Goal: Task Accomplishment & Management: Use online tool/utility

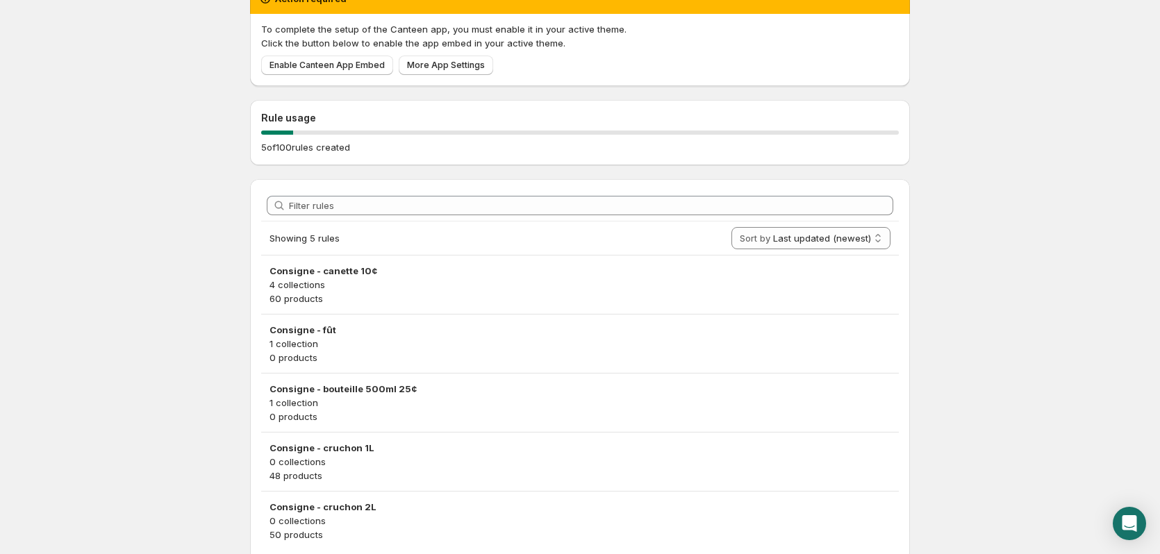
scroll to position [121, 0]
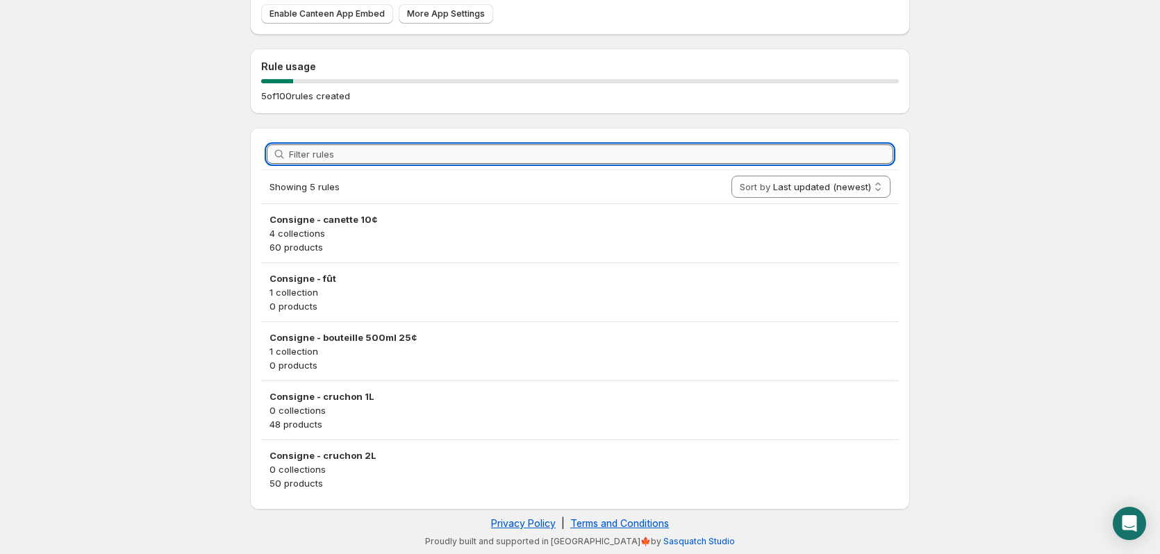
click at [400, 145] on input "Filter rules" at bounding box center [591, 153] width 604 height 19
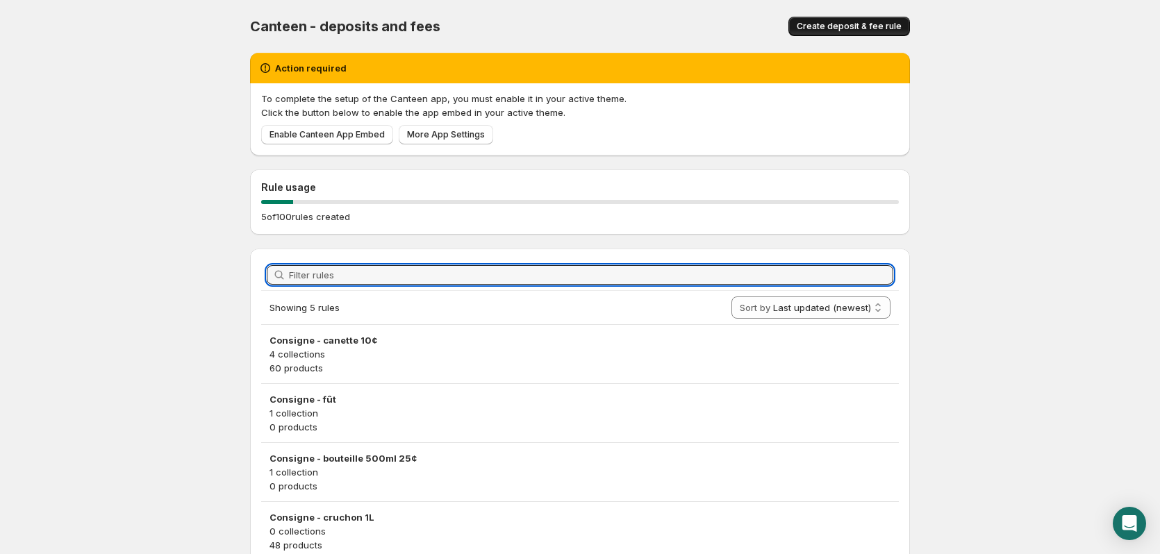
click at [813, 29] on span "Create deposit & fee rule" at bounding box center [849, 26] width 105 height 11
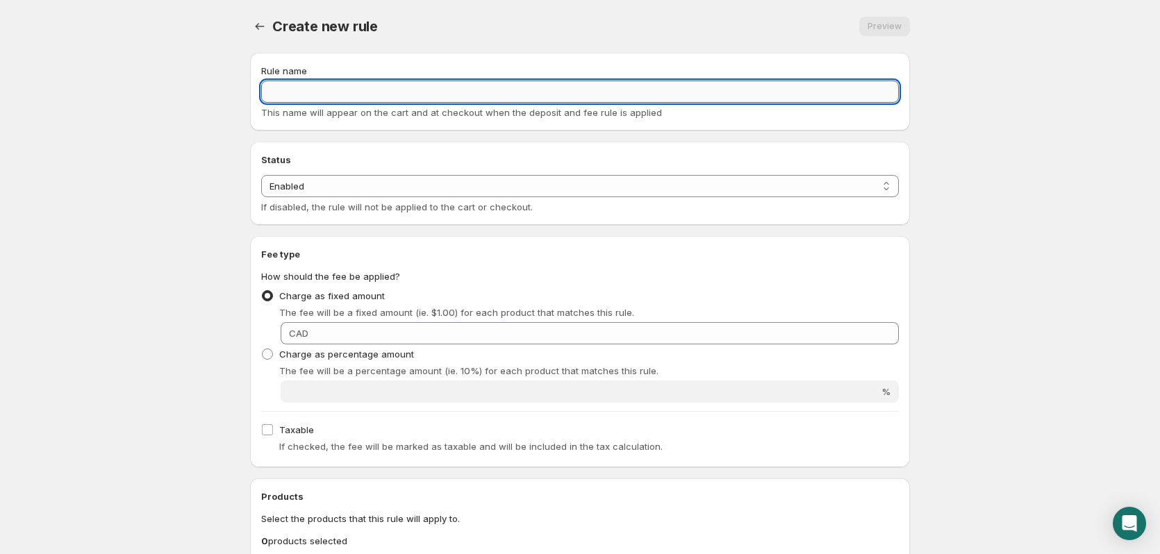
click at [381, 91] on input "Rule name" at bounding box center [580, 92] width 638 height 22
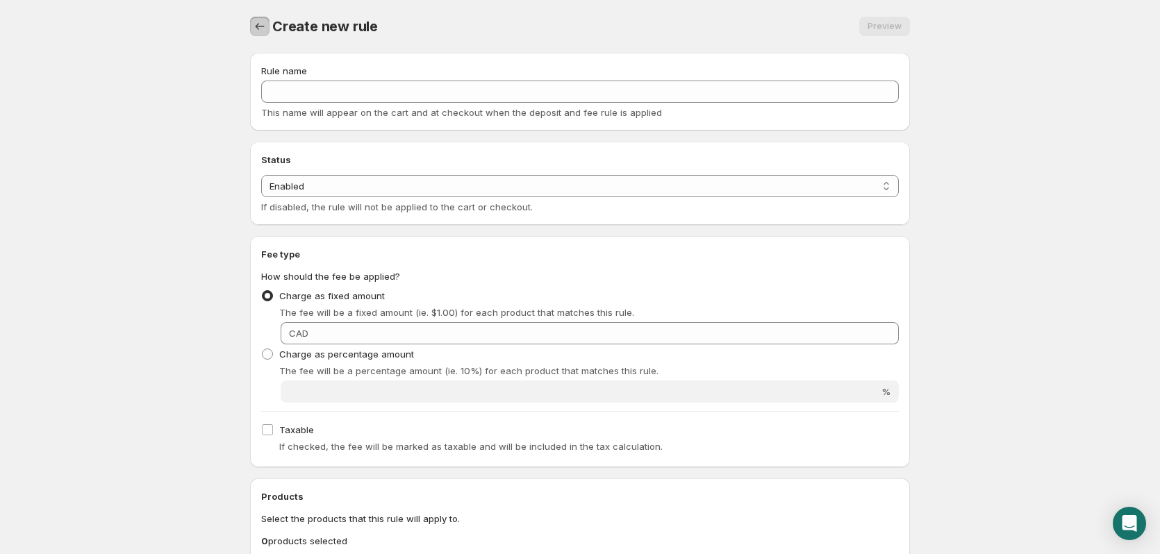
click at [250, 22] on button "Settings" at bounding box center [259, 26] width 19 height 19
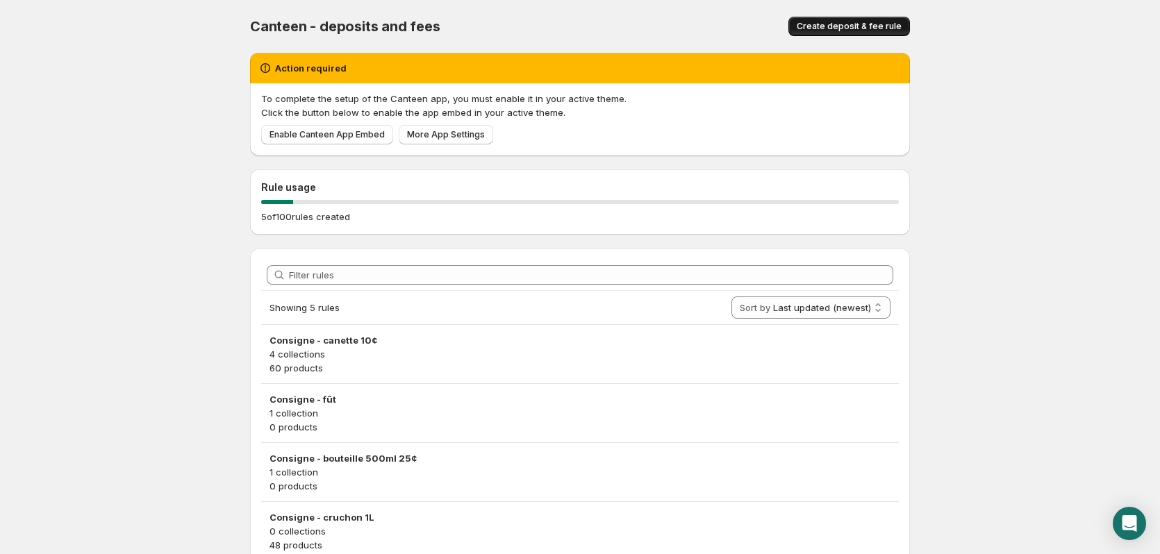
click at [880, 25] on span "Create deposit & fee rule" at bounding box center [849, 26] width 105 height 11
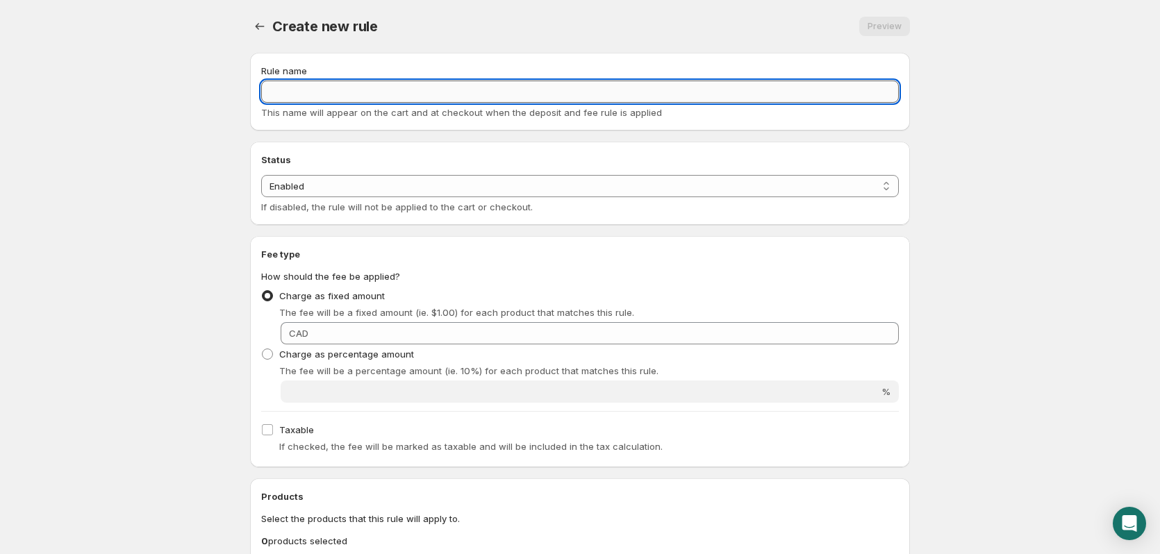
click at [333, 94] on input "Rule name" at bounding box center [580, 92] width 638 height 22
click at [372, 92] on input "Consigne - 4 canettes - .40$" at bounding box center [580, 92] width 638 height 22
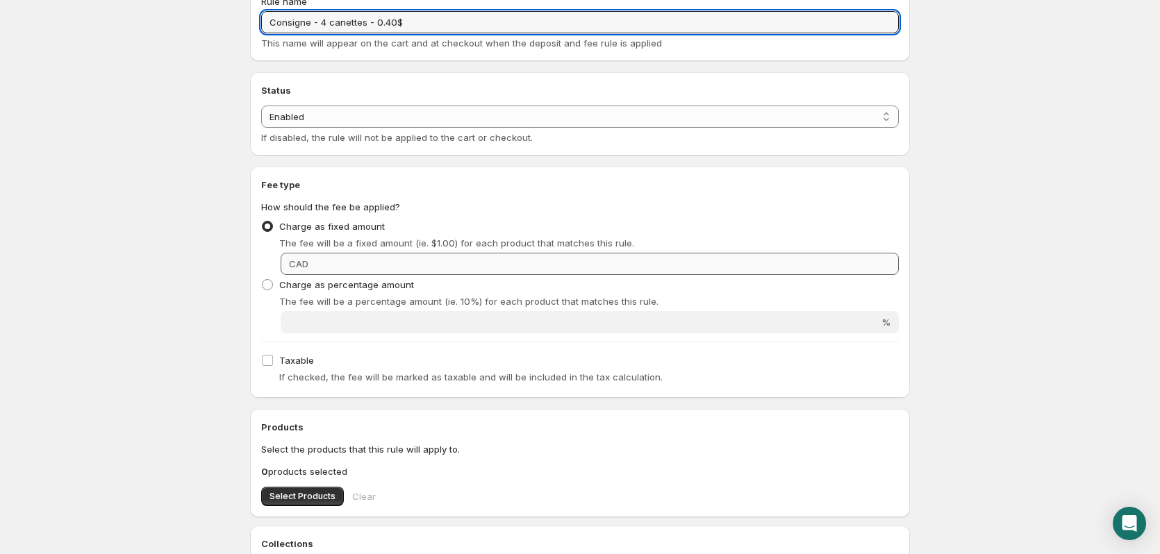
type input "Consigne - 4 canettes - 0.40$"
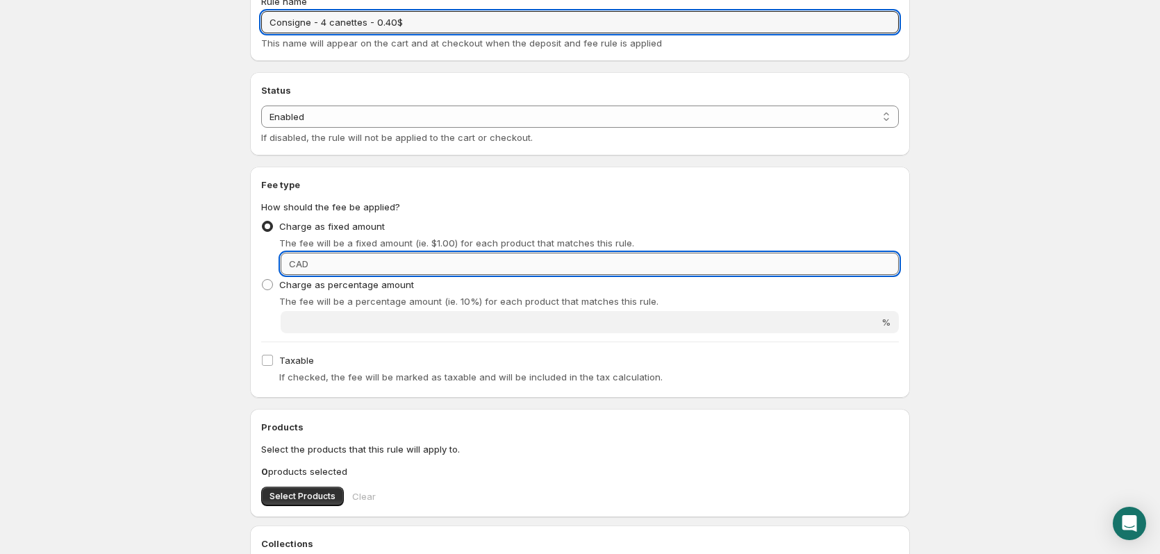
click at [347, 272] on input "Fixed amount" at bounding box center [606, 264] width 586 height 22
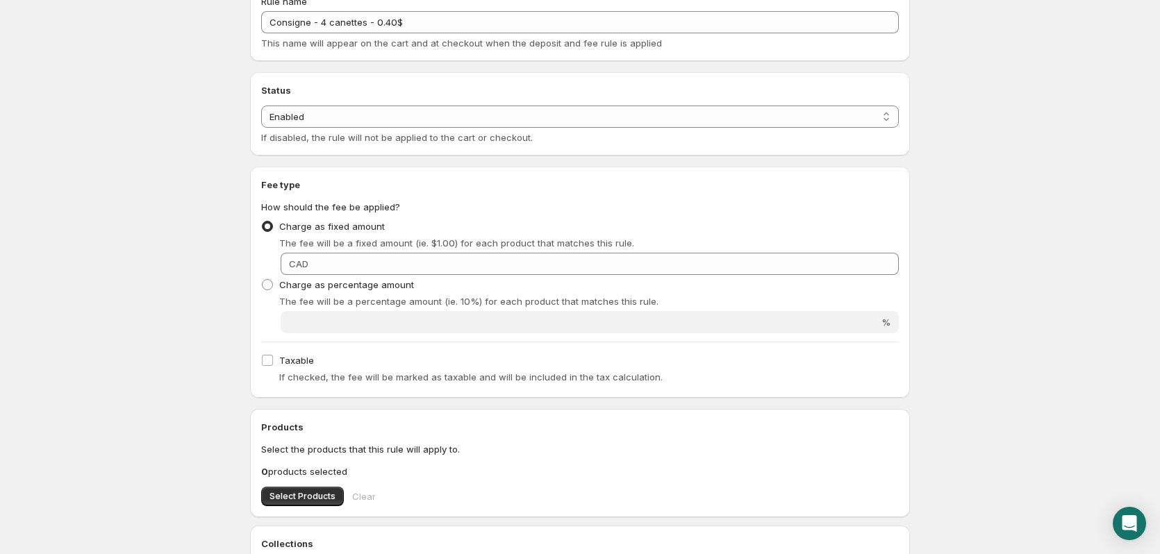
click at [304, 265] on span "CAD" at bounding box center [298, 263] width 19 height 11
click at [336, 238] on span "The fee will be a fixed amount (ie. $1.00) for each product that matches this r…" at bounding box center [456, 243] width 355 height 11
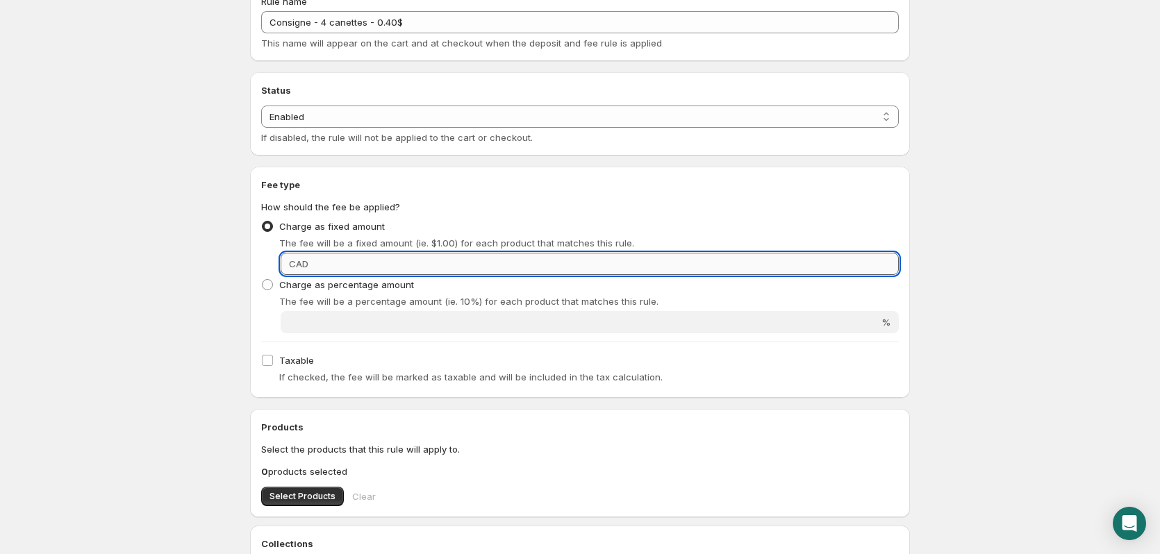
click at [324, 266] on input "Fixed amount" at bounding box center [606, 264] width 586 height 22
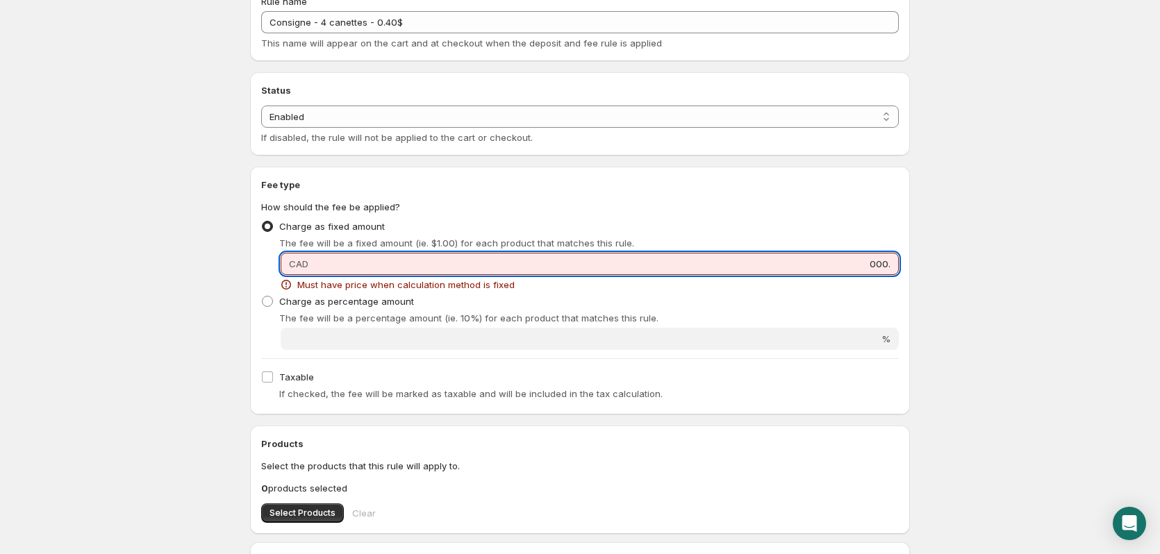
click at [316, 265] on input "000." at bounding box center [606, 264] width 586 height 22
click at [274, 268] on div "Fixed amount CAD 000. Must have price when calculation method is fixed" at bounding box center [580, 272] width 638 height 39
click at [427, 268] on input "000." at bounding box center [606, 264] width 586 height 22
drag, startPoint x: 804, startPoint y: 227, endPoint x: 818, endPoint y: 250, distance: 27.2
click at [804, 228] on div "Charge as fixed amount The fee will be a fixed amount (ie. $1.00) for each prod…" at bounding box center [580, 233] width 638 height 33
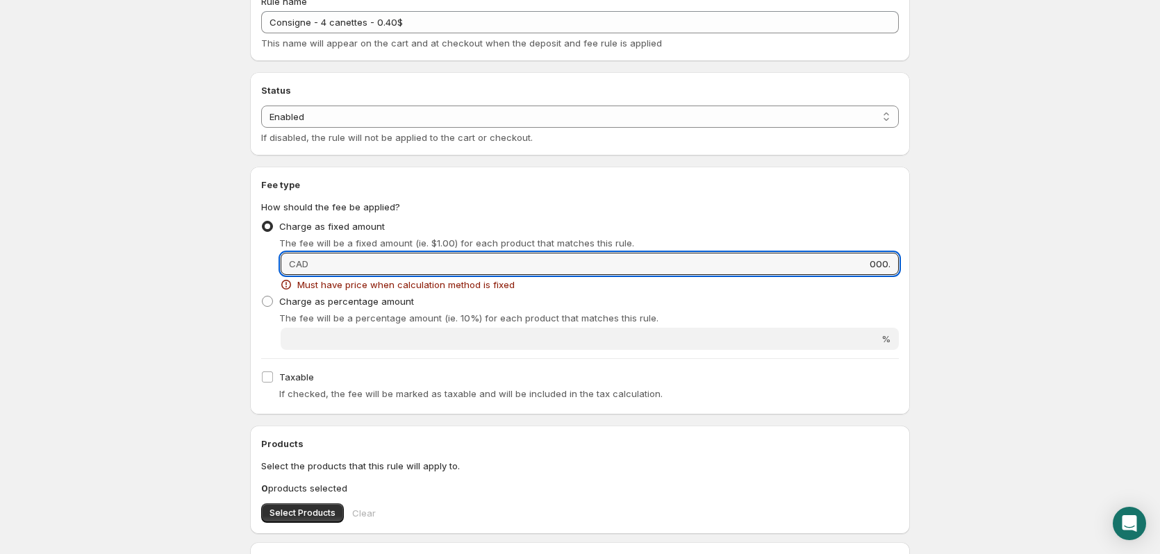
drag, startPoint x: 866, startPoint y: 258, endPoint x: 940, endPoint y: 268, distance: 74.4
click at [940, 268] on body "Home Help Consigne - 4 canettes - 0.40$. This page is ready Consigne - 4 canett…" at bounding box center [580, 208] width 1160 height 554
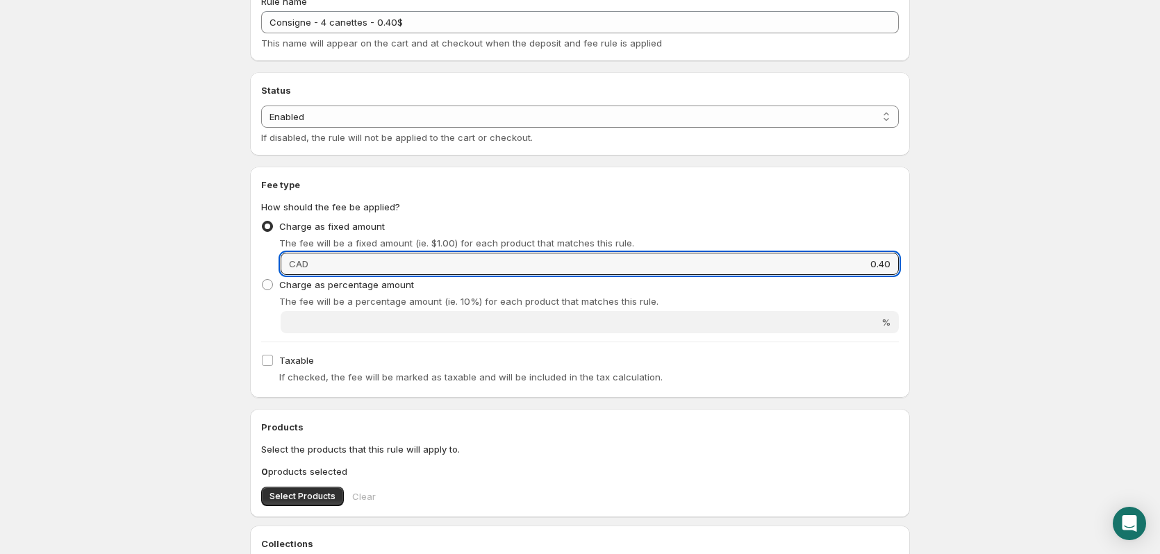
click at [932, 274] on body "Home Help Consigne - 4 canettes - 0.40$. This page is ready Consigne - 4 canett…" at bounding box center [580, 208] width 1160 height 554
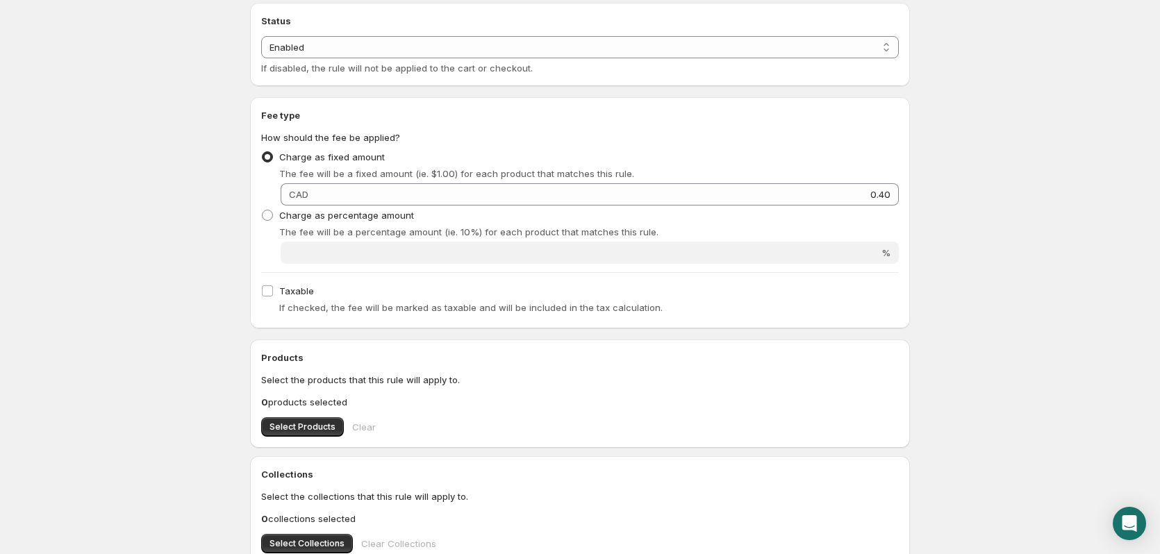
scroll to position [278, 0]
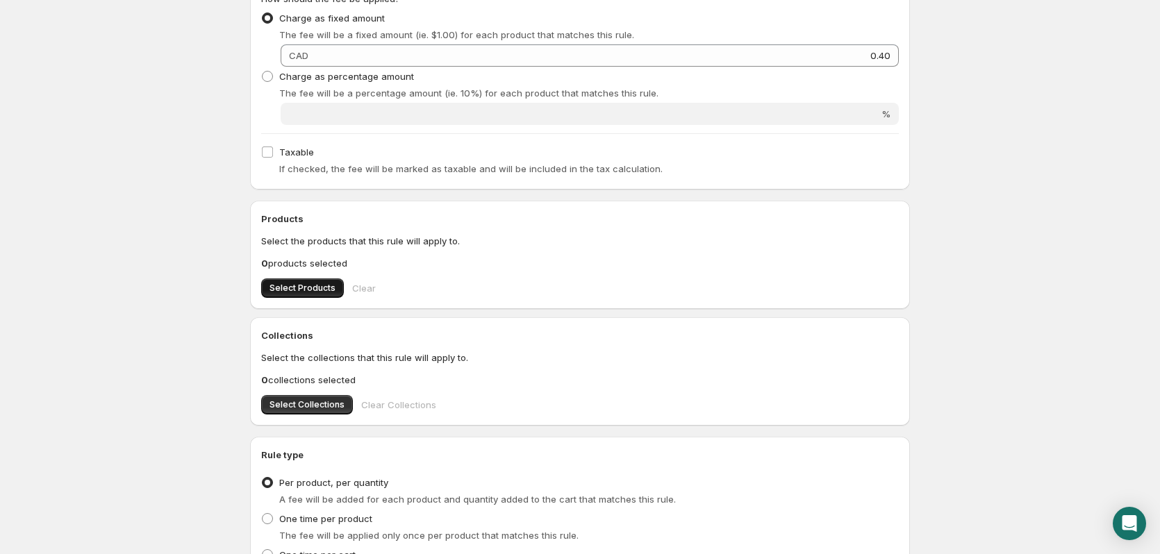
click at [315, 289] on span "Select Products" at bounding box center [303, 288] width 66 height 11
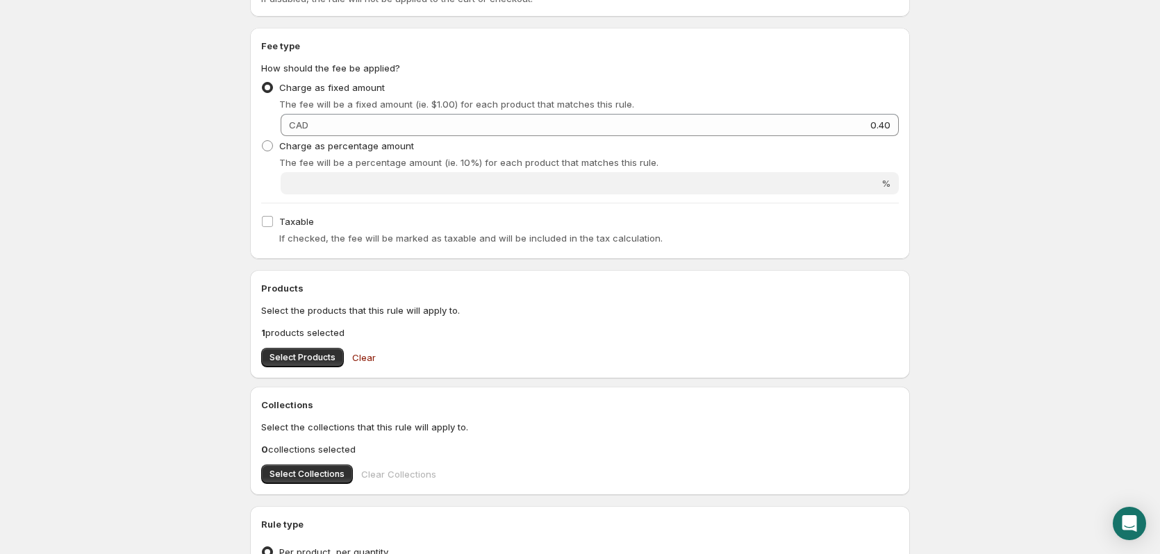
scroll to position [413, 0]
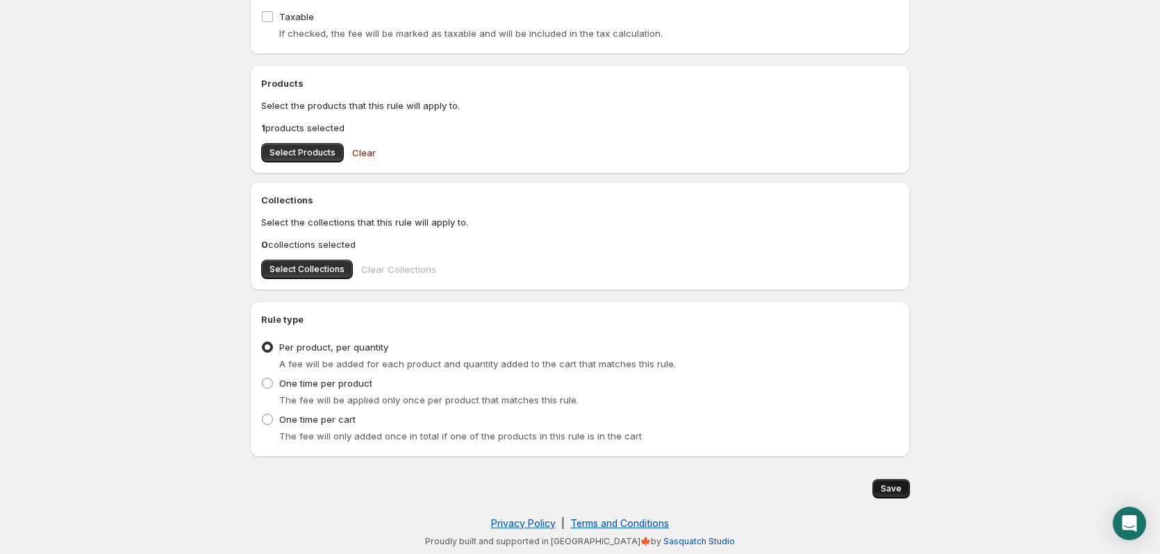
click at [893, 488] on span "Save" at bounding box center [891, 488] width 21 height 11
type input "0.4"
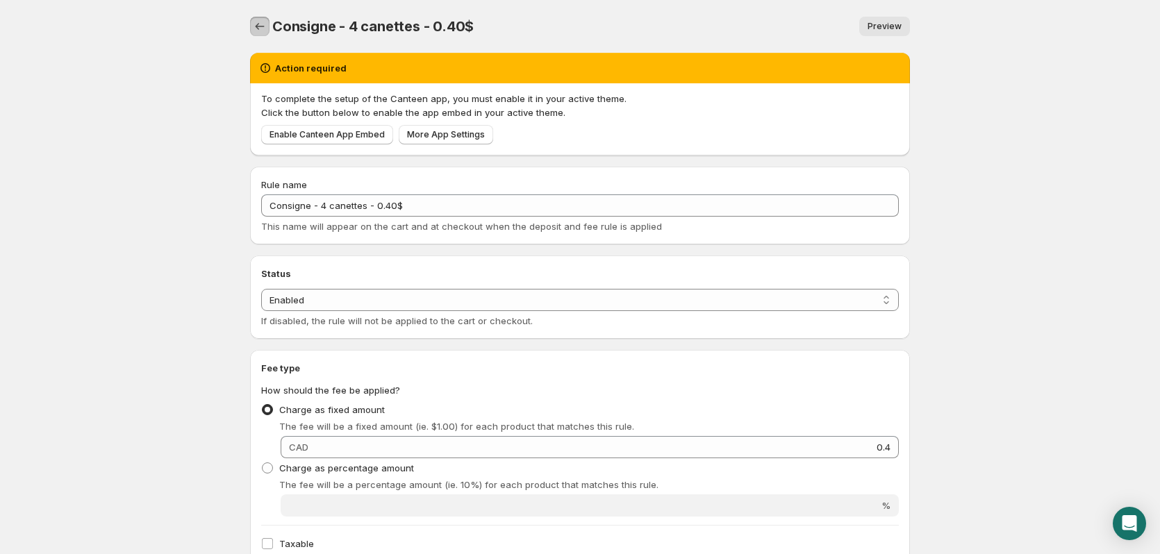
click at [263, 20] on icon "Settings" at bounding box center [260, 26] width 14 height 14
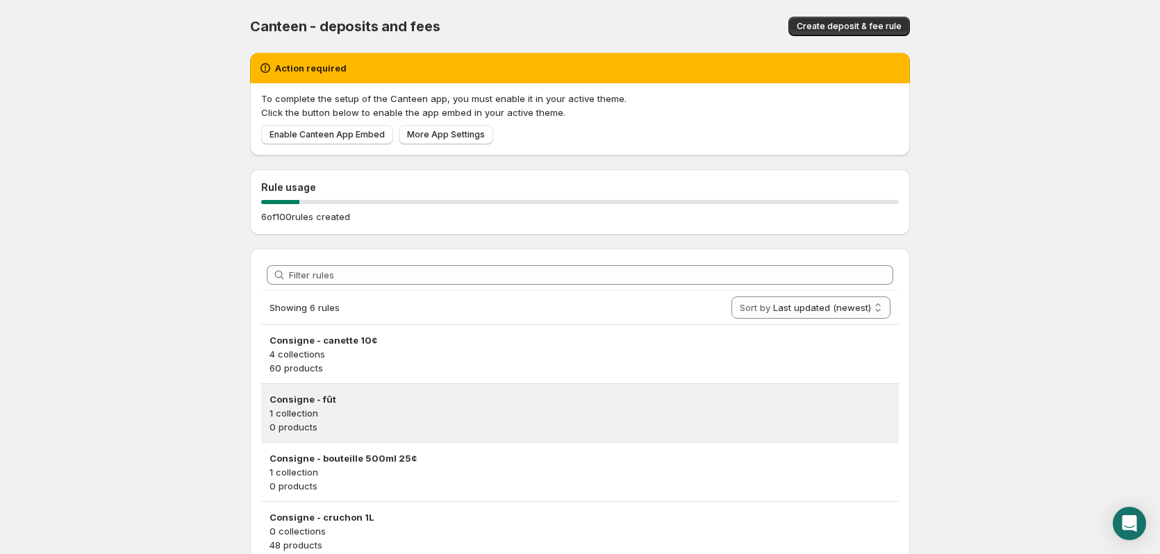
scroll to position [180, 0]
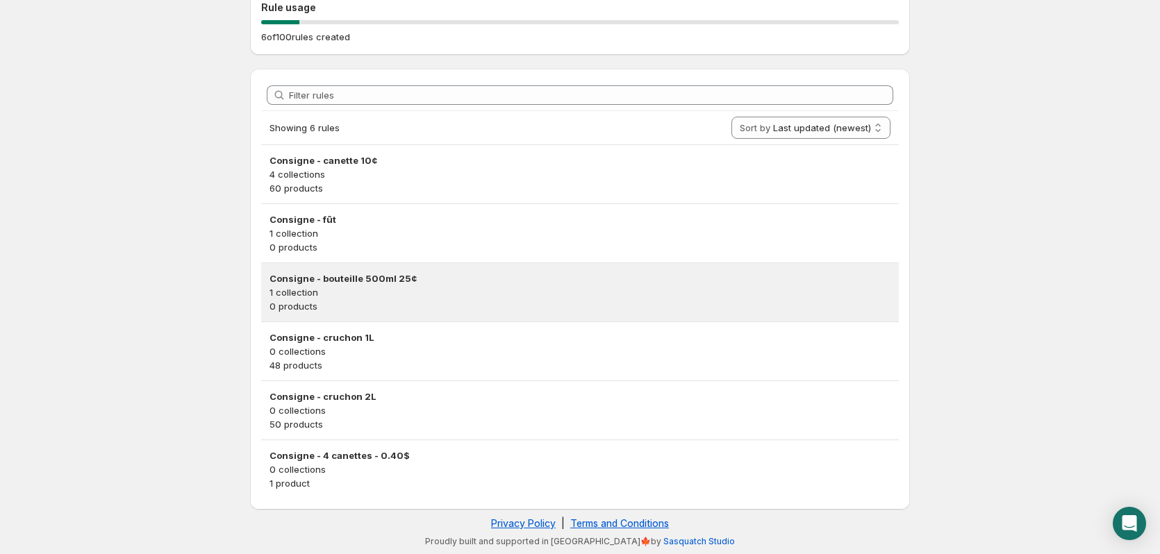
click at [433, 288] on p "1 collection" at bounding box center [580, 292] width 621 height 14
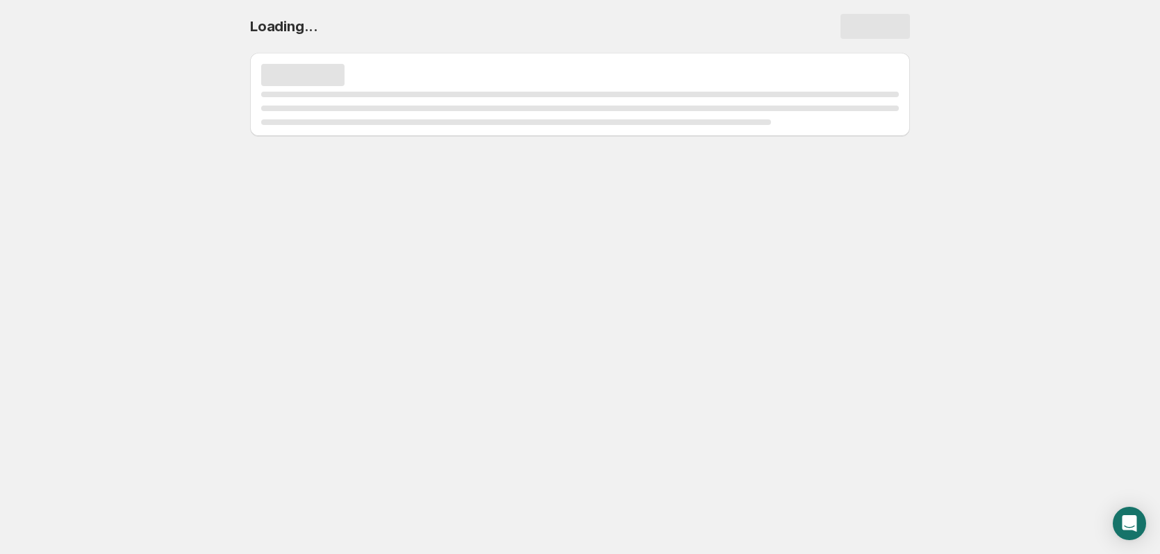
scroll to position [0, 0]
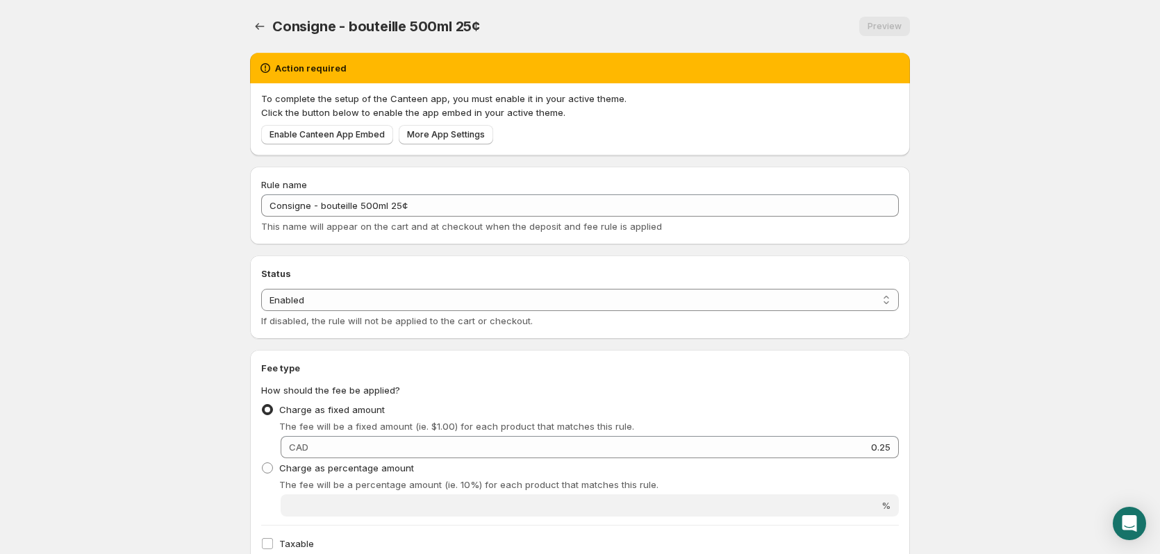
click at [486, 27] on div "Consigne - bouteille 500ml 25¢ Preview More actions Preview" at bounding box center [580, 26] width 660 height 19
click at [483, 25] on div "Consigne - bouteille 500ml 25¢" at bounding box center [378, 26] width 213 height 19
copy span "¢"
click at [269, 24] on button "Settings" at bounding box center [259, 26] width 19 height 19
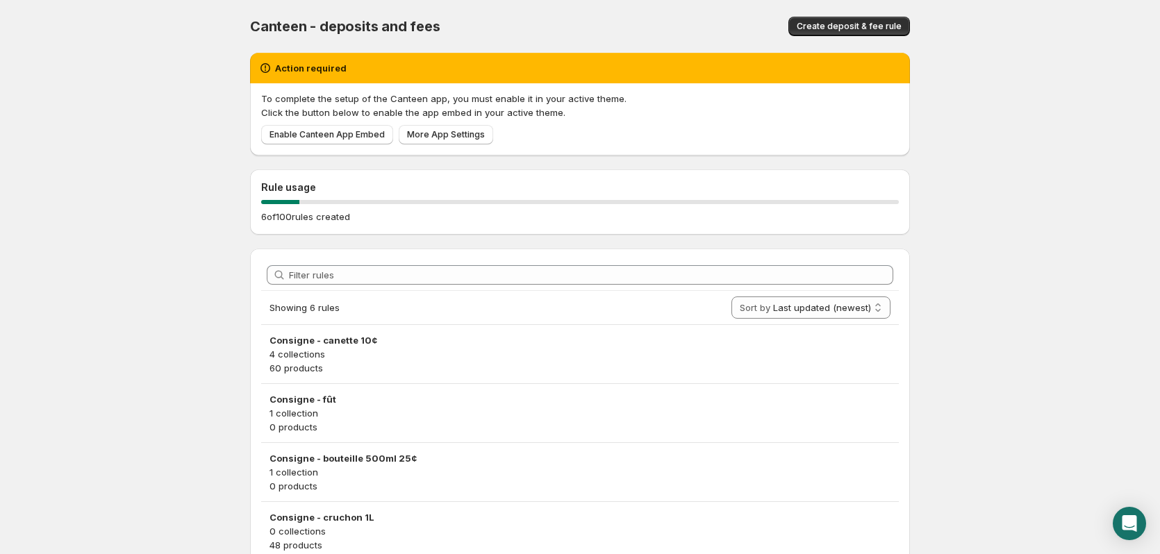
scroll to position [180, 0]
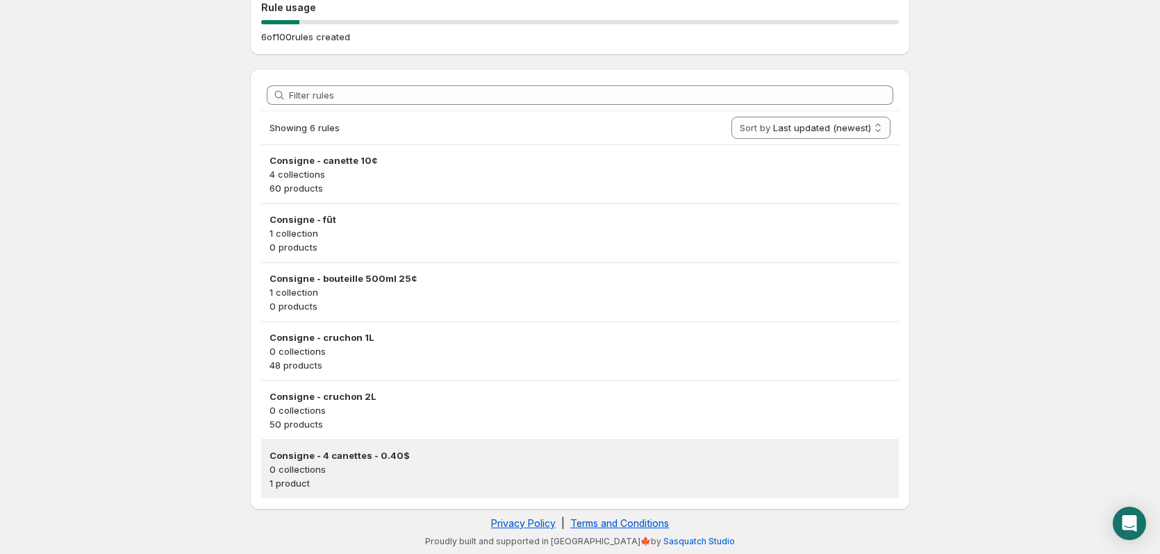
click at [390, 459] on h3 "Consigne - 4 canettes - 0.40$" at bounding box center [580, 456] width 621 height 14
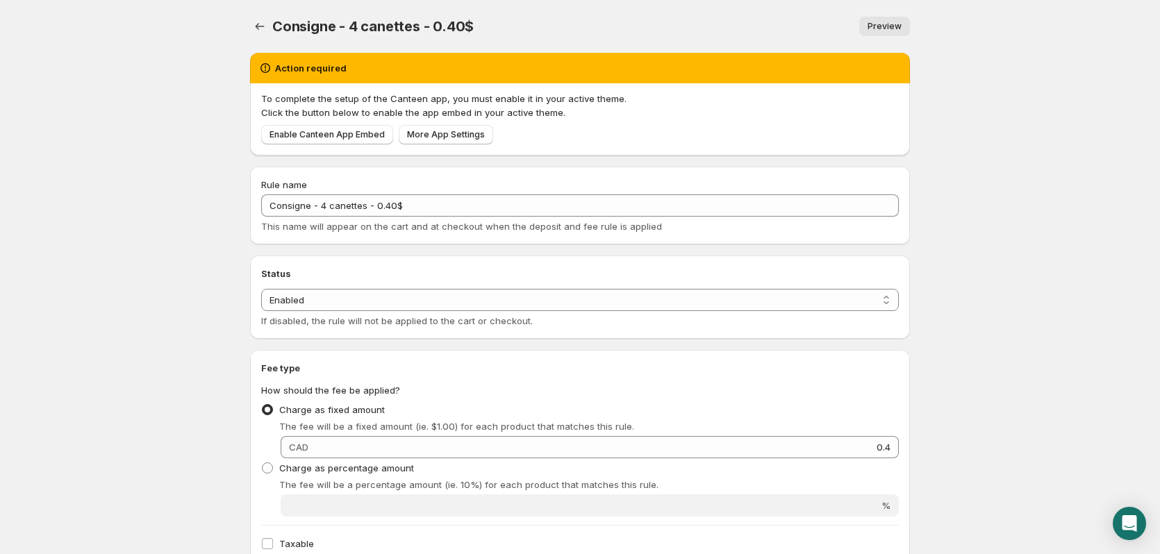
click at [431, 188] on div "Rule name" at bounding box center [580, 185] width 638 height 14
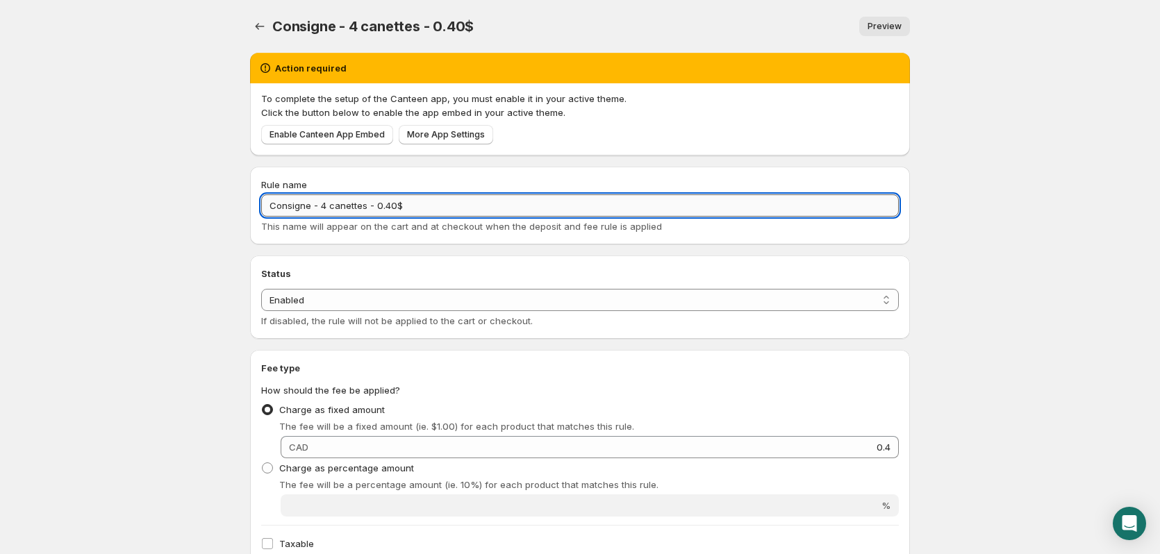
drag, startPoint x: 407, startPoint y: 204, endPoint x: 392, endPoint y: 205, distance: 14.6
click at [392, 205] on input "Consigne - 4 canettes - 0.40$" at bounding box center [580, 206] width 638 height 22
paste input "¢"
click at [383, 207] on input "Consigne - 4 canettes - 0.40¢" at bounding box center [580, 206] width 638 height 22
type input "Consigne - 4 canettes - 40¢"
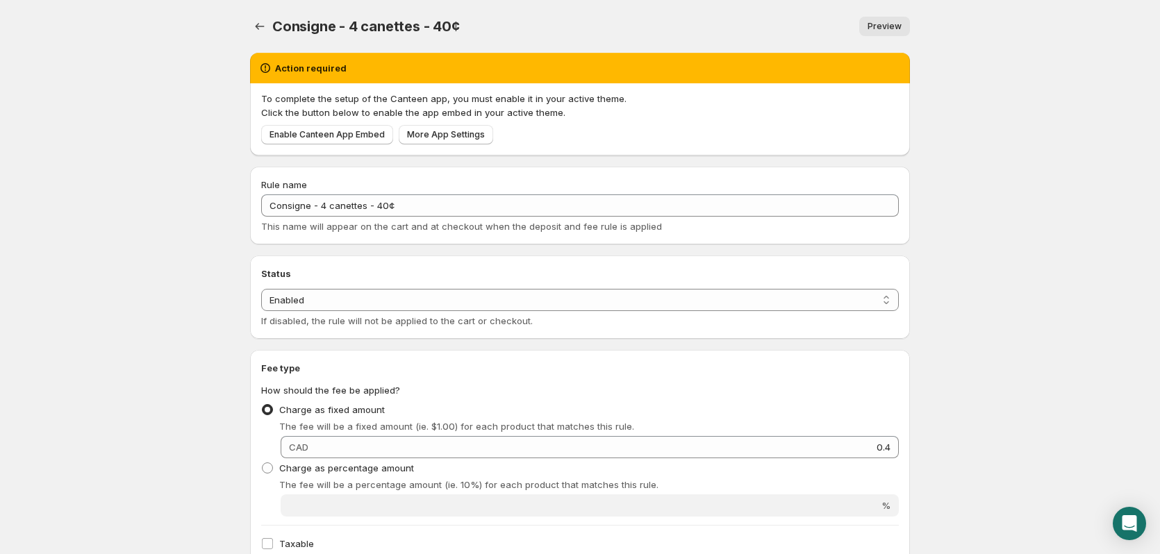
click at [603, 19] on div "Preview" at bounding box center [693, 26] width 433 height 19
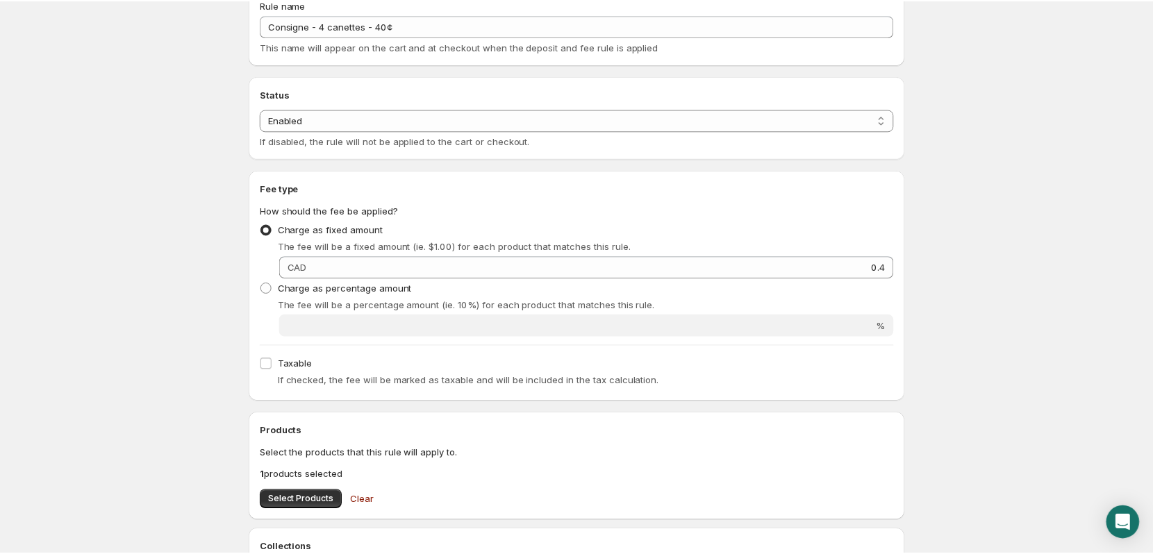
scroll to position [110, 0]
